Goal: Register for event/course

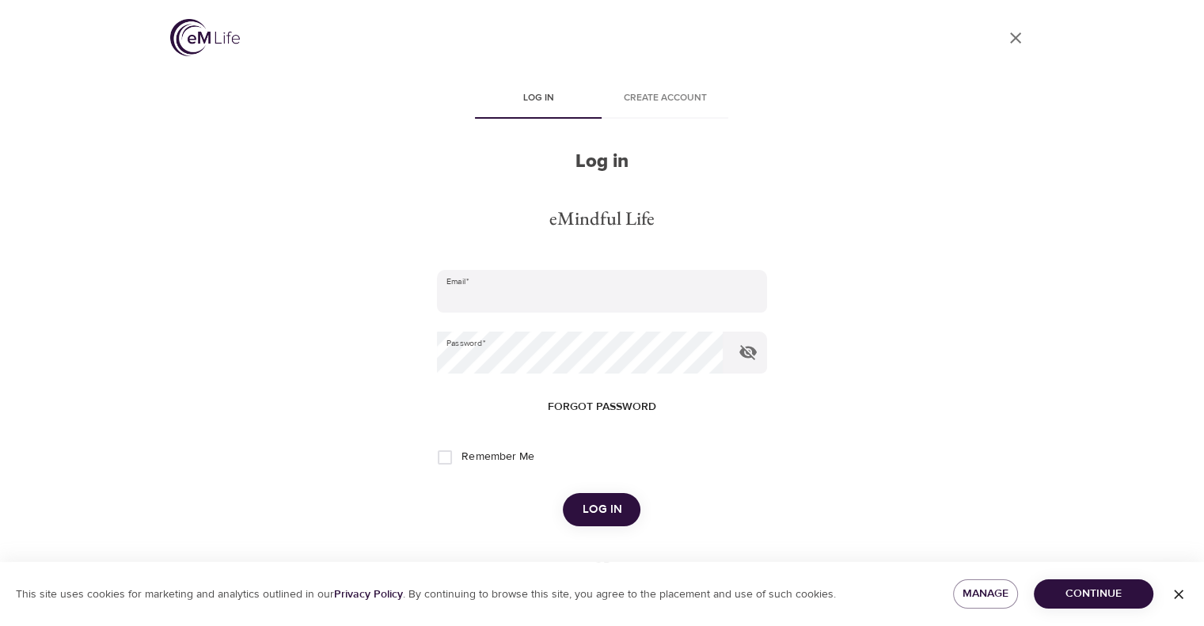
type input "[EMAIL_ADDRESS][DOMAIN_NAME]"
click at [606, 510] on span "Log in" at bounding box center [602, 510] width 40 height 21
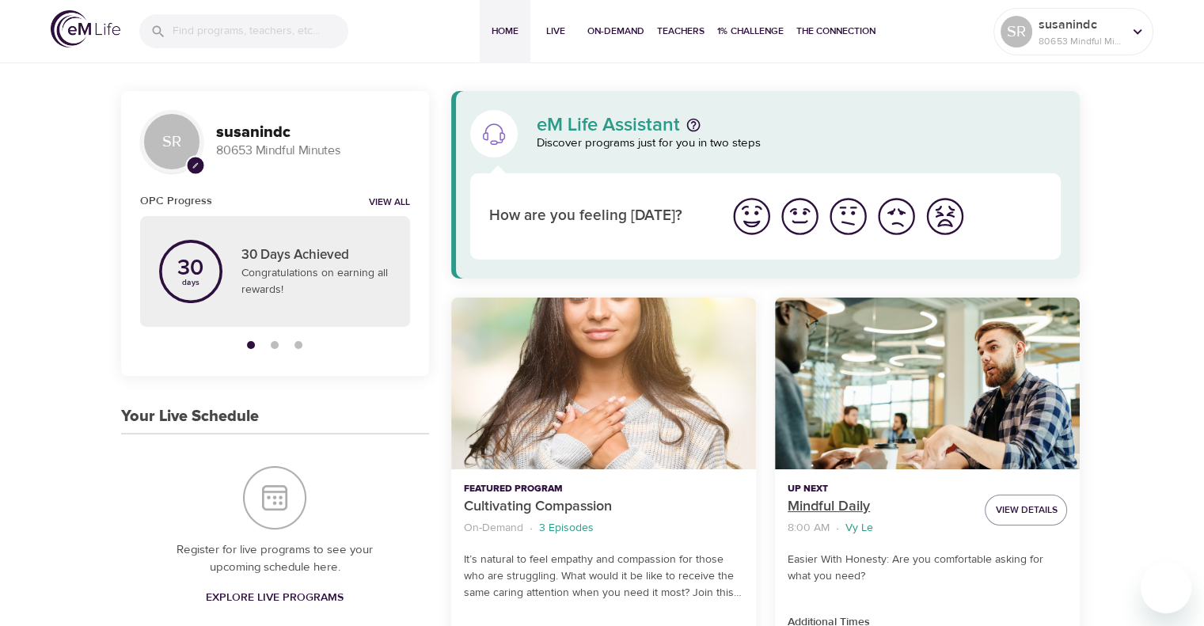
click at [807, 506] on p "Mindful Daily" at bounding box center [880, 506] width 184 height 21
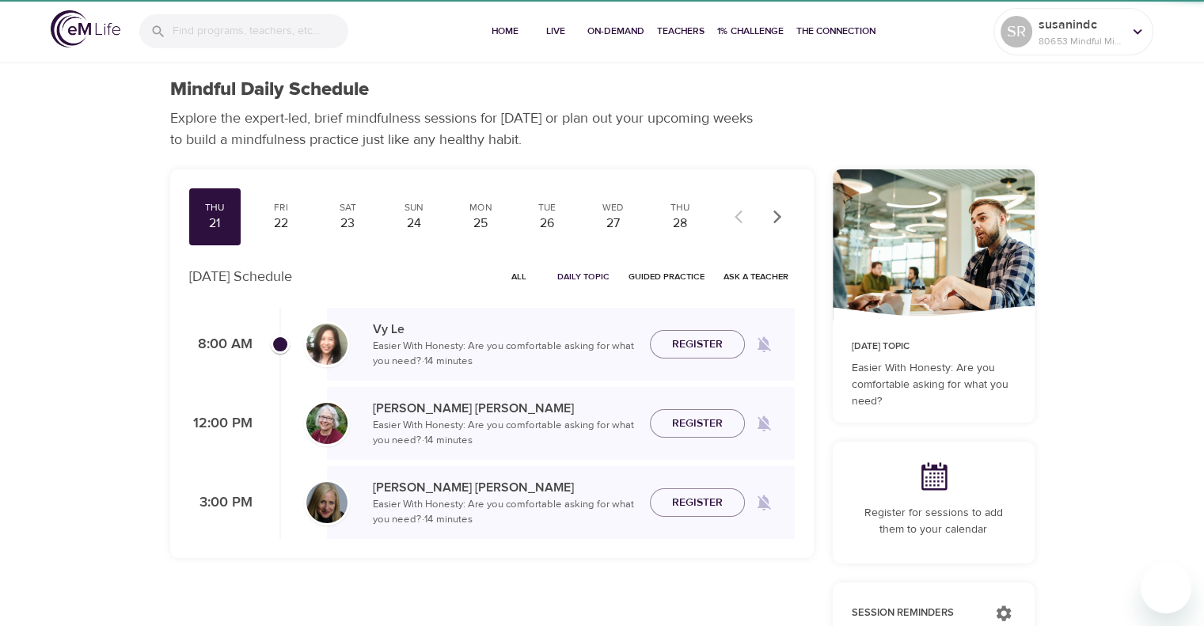
checkbox input "true"
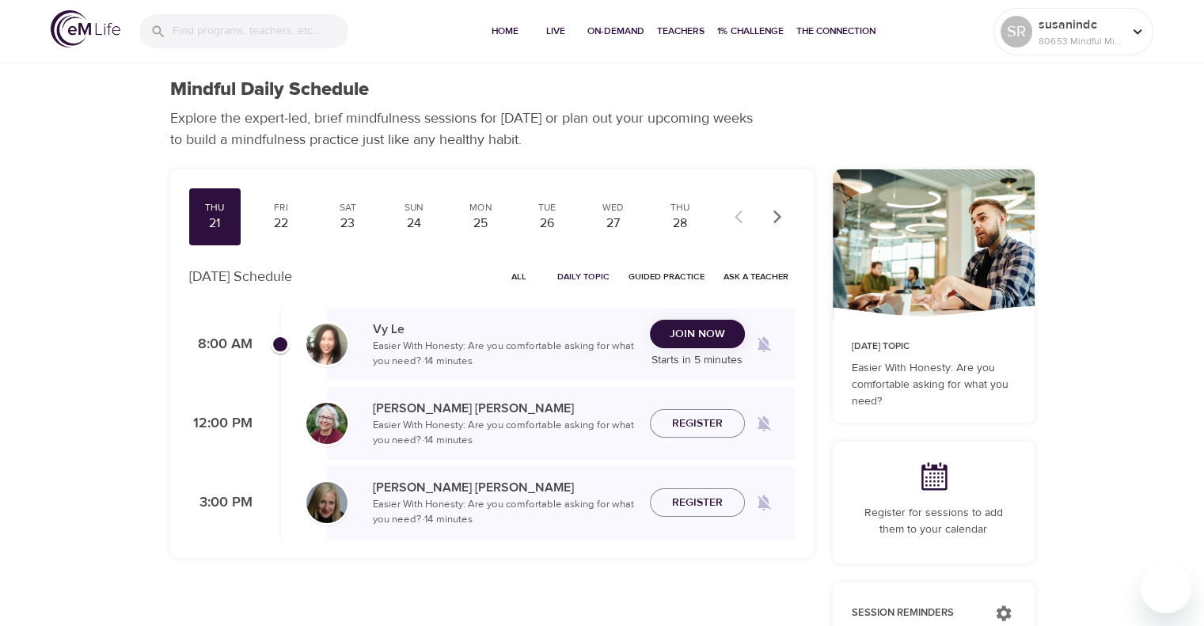
click at [720, 329] on span "Join Now" at bounding box center [697, 335] width 55 height 20
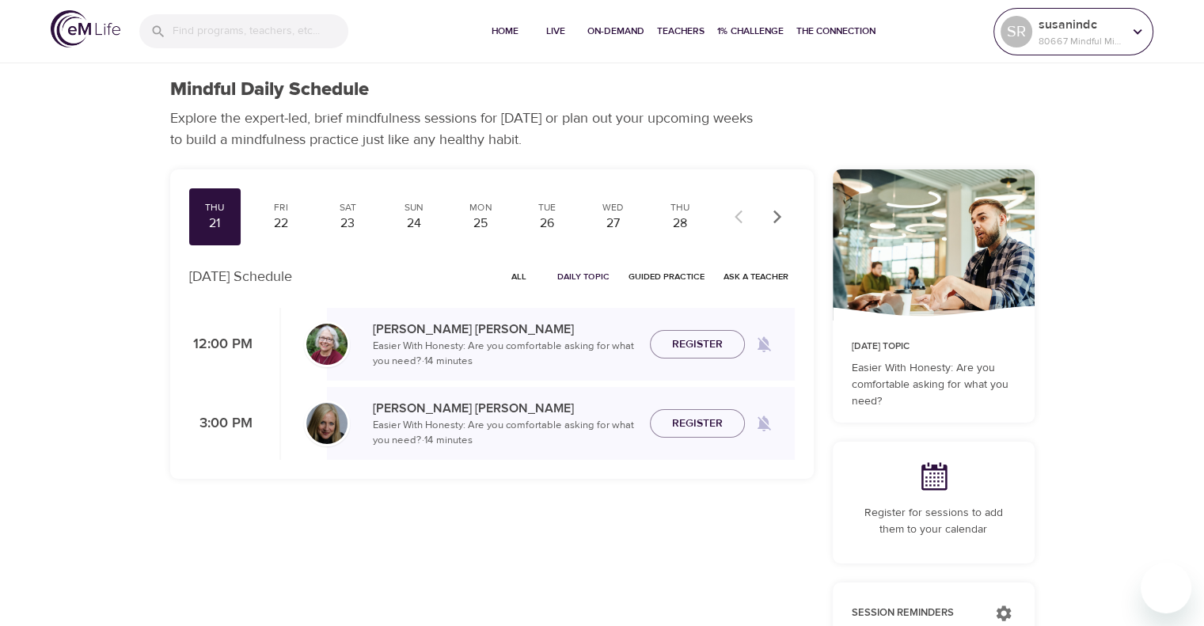
click at [1138, 31] on icon at bounding box center [1137, 31] width 17 height 17
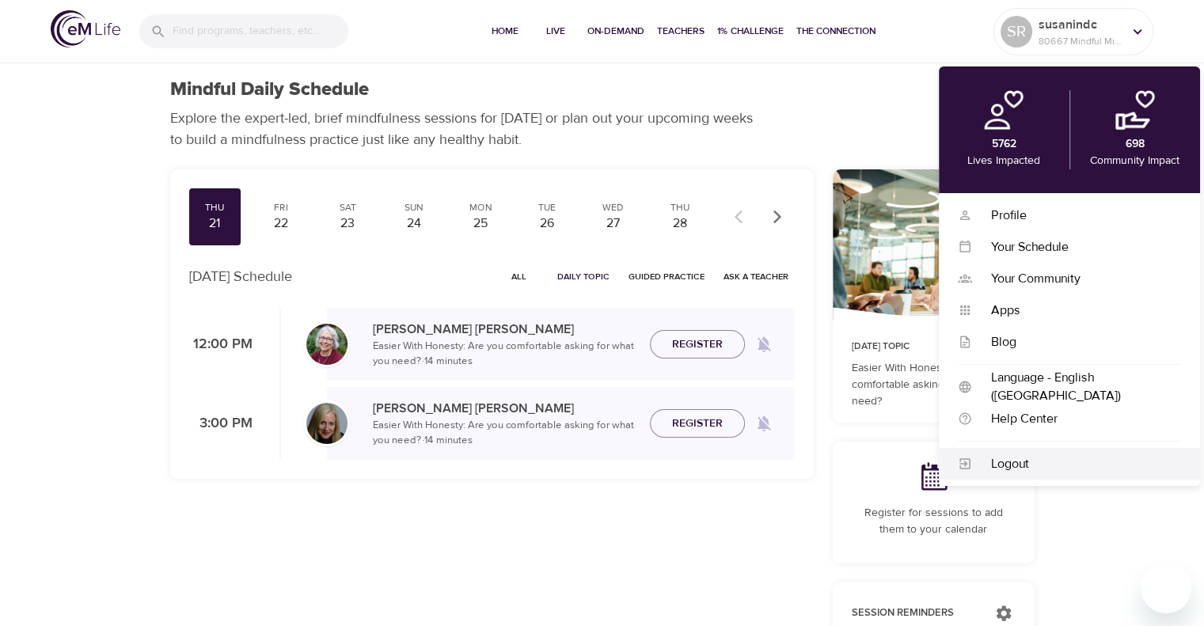
click at [1017, 453] on div "Logout" at bounding box center [1069, 464] width 261 height 32
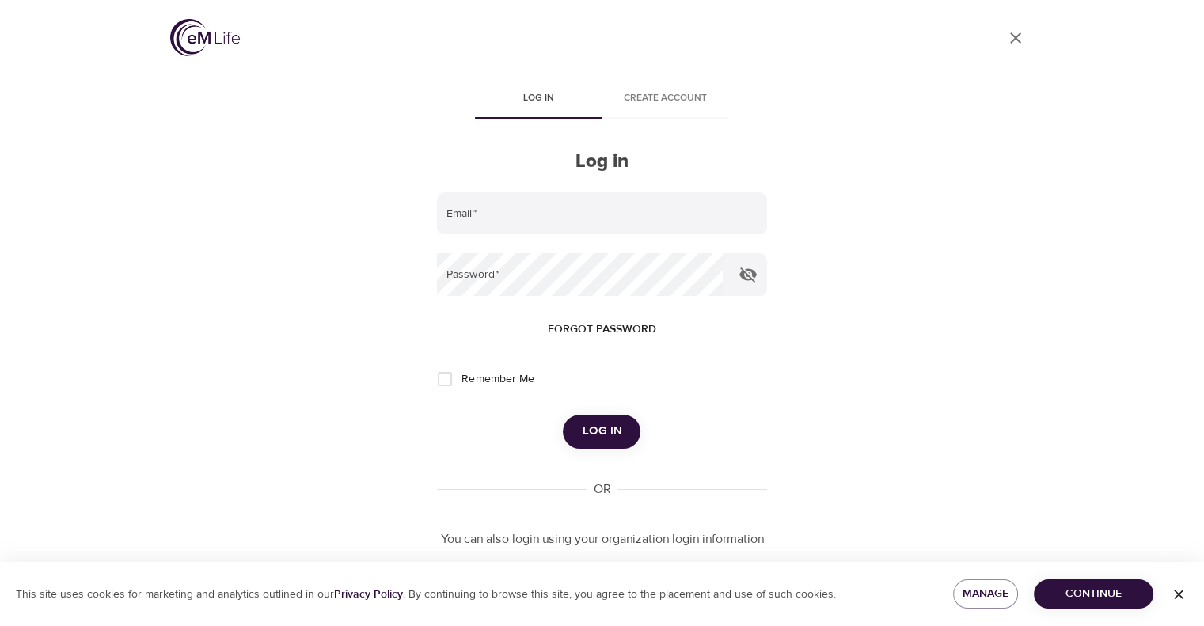
type input "[EMAIL_ADDRESS][DOMAIN_NAME]"
